Goal: Information Seeking & Learning: Find specific fact

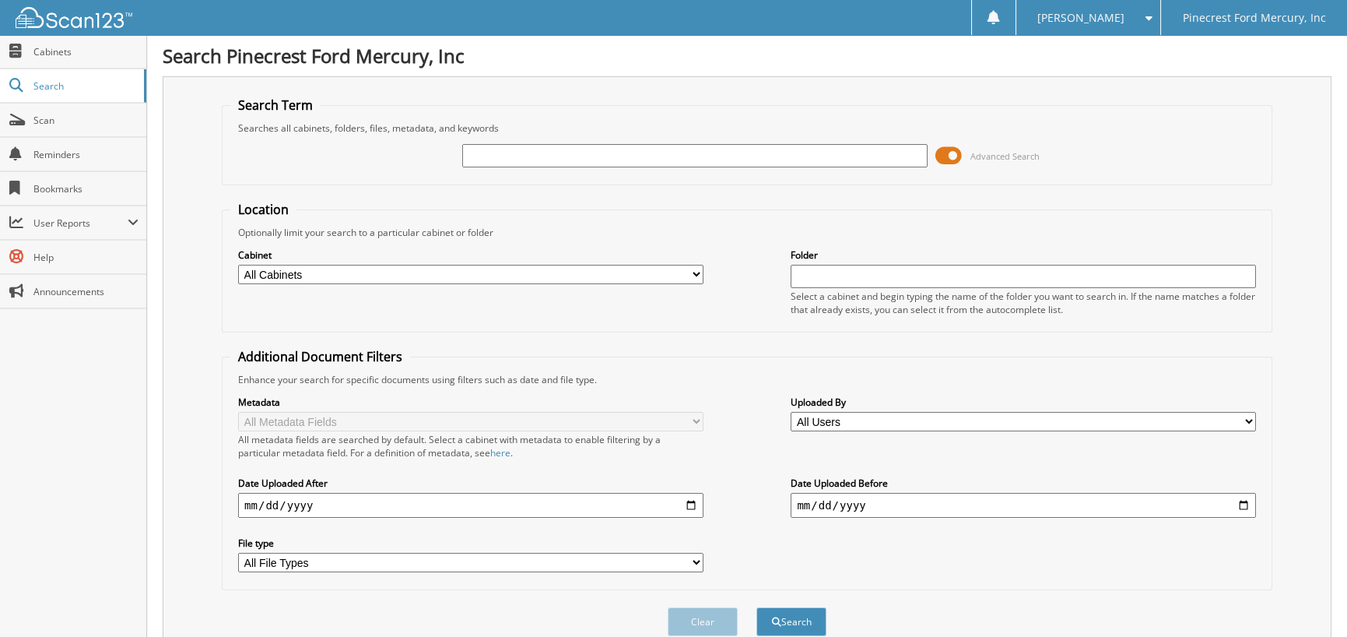
click at [614, 151] on input "text" at bounding box center [695, 155] width 466 height 23
type input "SUPERIOR INTEGRATED SOLUTIONS"
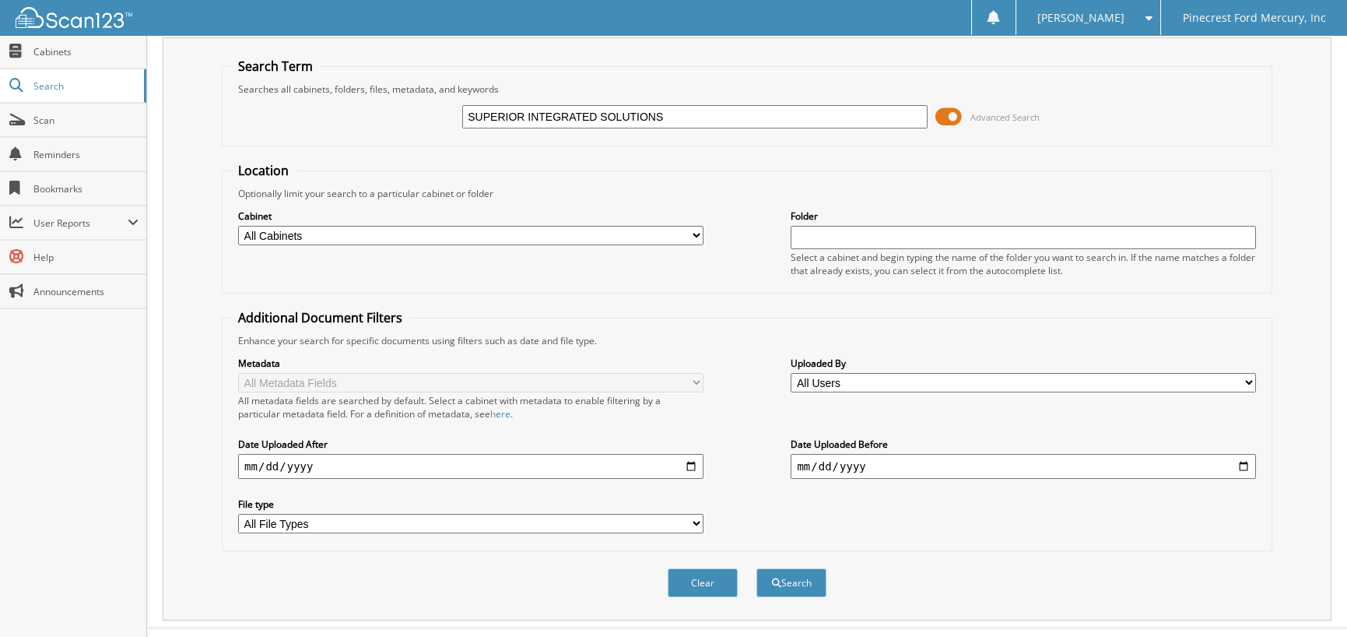
scroll to position [60, 0]
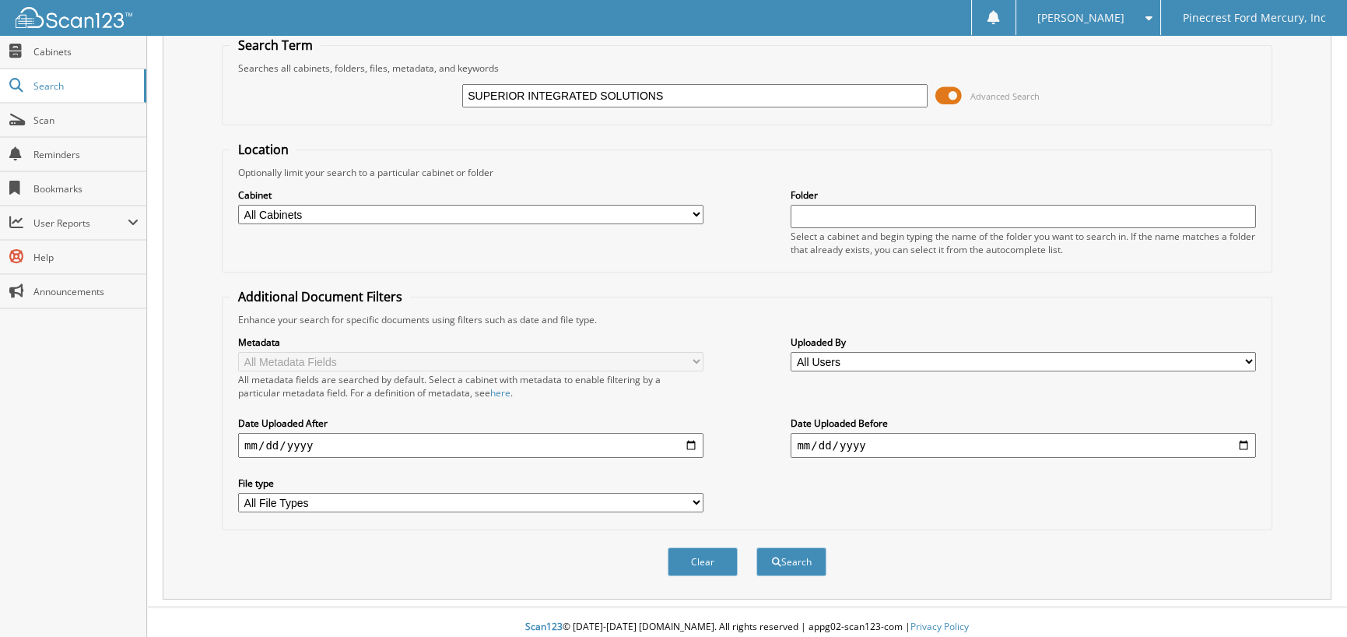
click at [253, 452] on div "Metadata All Metadata Fields All metadata fields are searched by default. Selec…" at bounding box center [747, 423] width 1034 height 195
click at [250, 437] on input "date" at bounding box center [471, 445] width 466 height 25
type input "[DATE]"
click at [757, 547] on button "Search" at bounding box center [792, 561] width 70 height 29
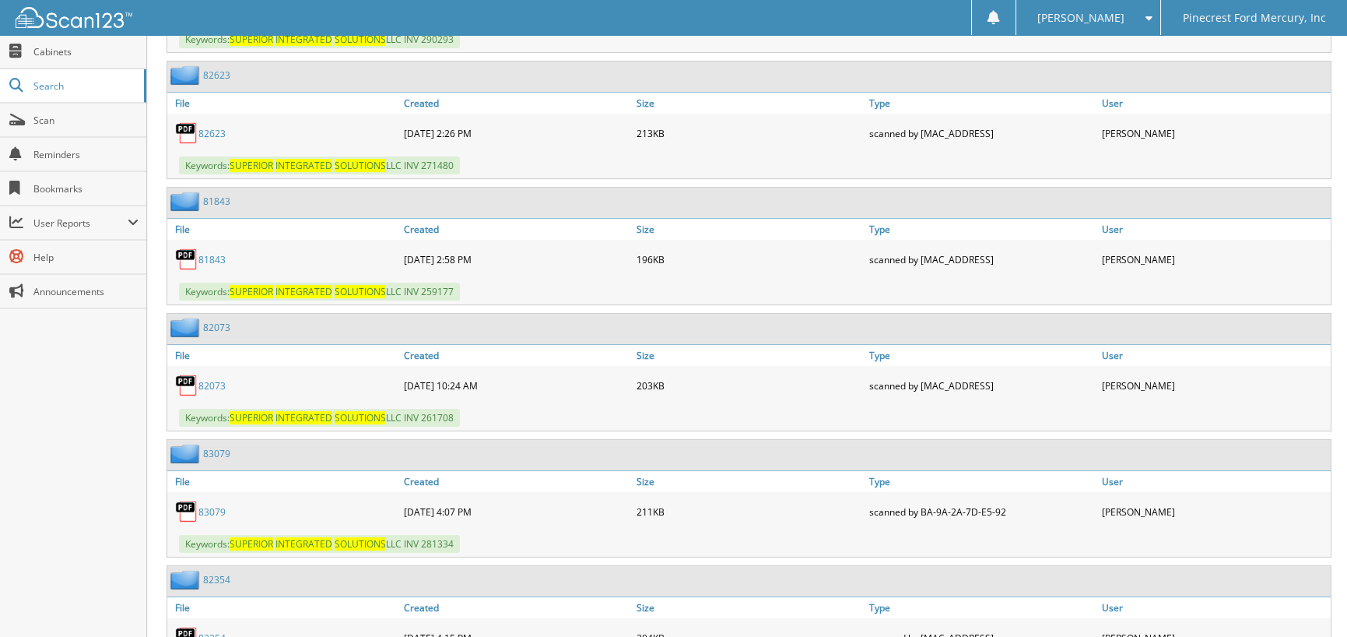
scroll to position [467, 0]
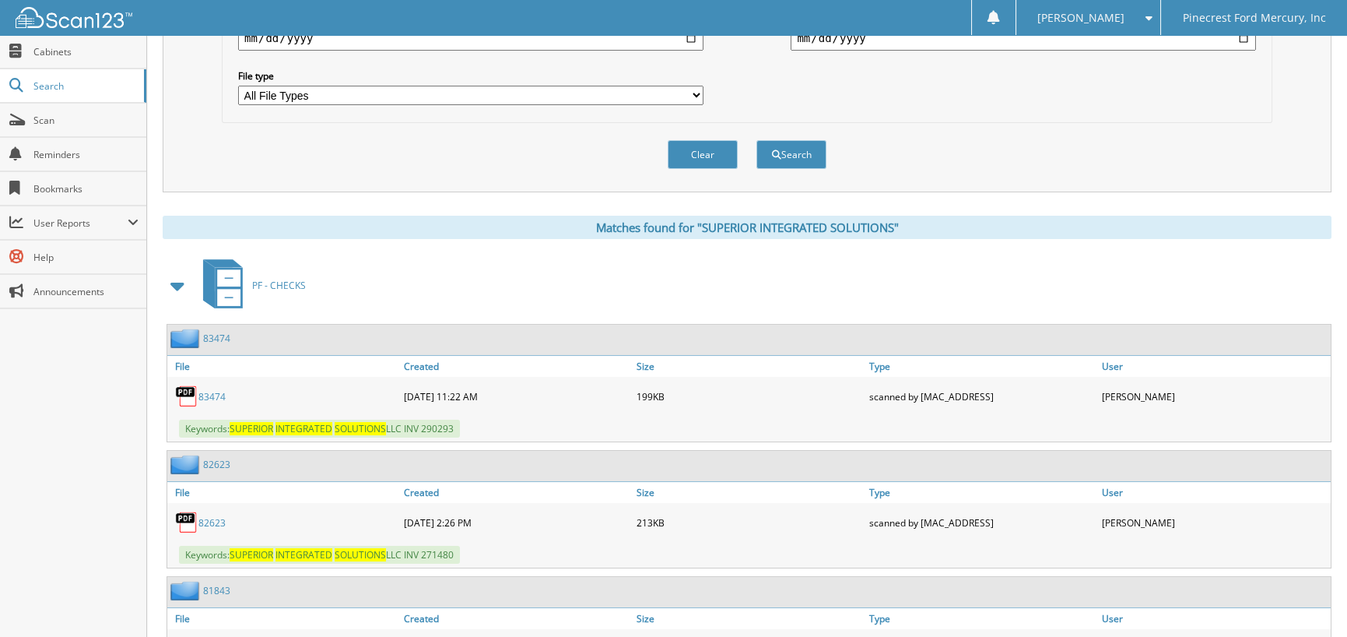
click at [210, 390] on link "83474" at bounding box center [212, 396] width 27 height 13
